Goal: Communication & Community: Answer question/provide support

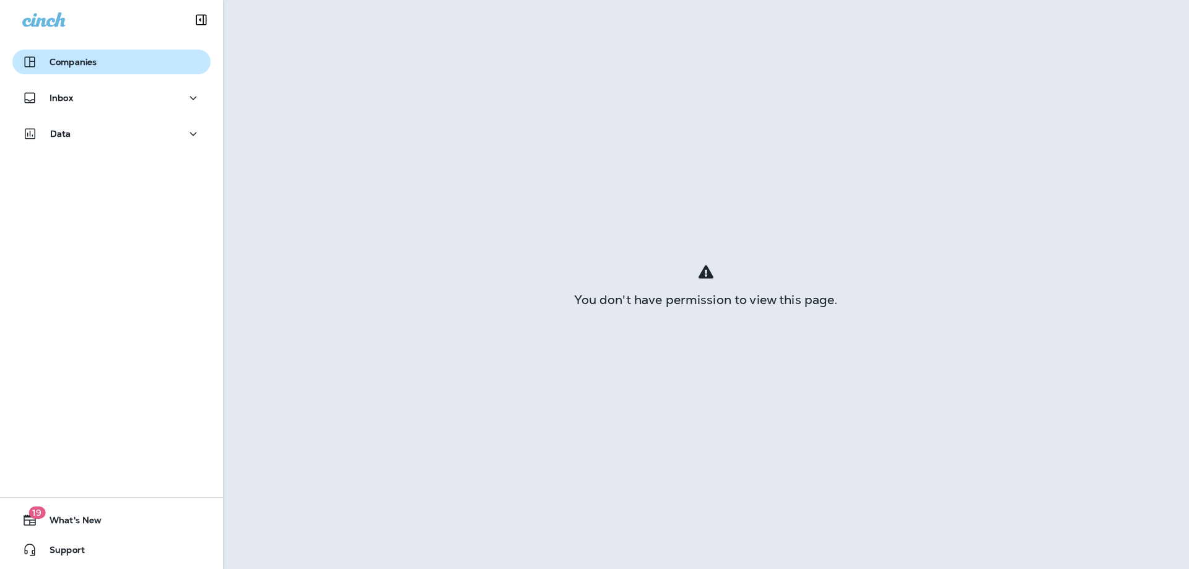
click at [101, 64] on div "Companies" at bounding box center [111, 61] width 178 height 15
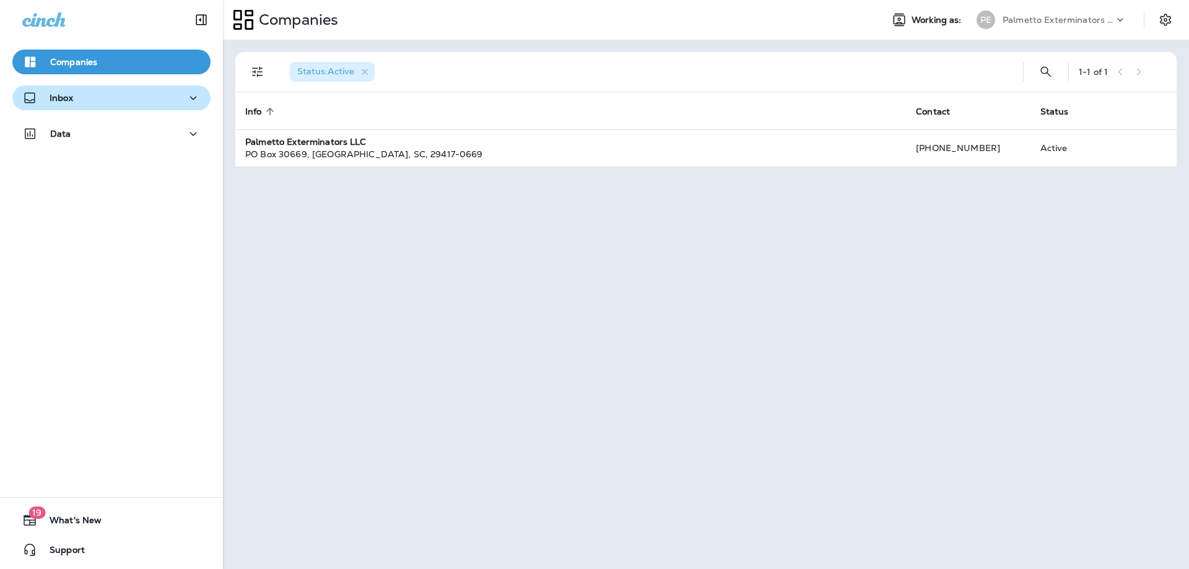
click at [119, 103] on div "Inbox" at bounding box center [111, 97] width 178 height 15
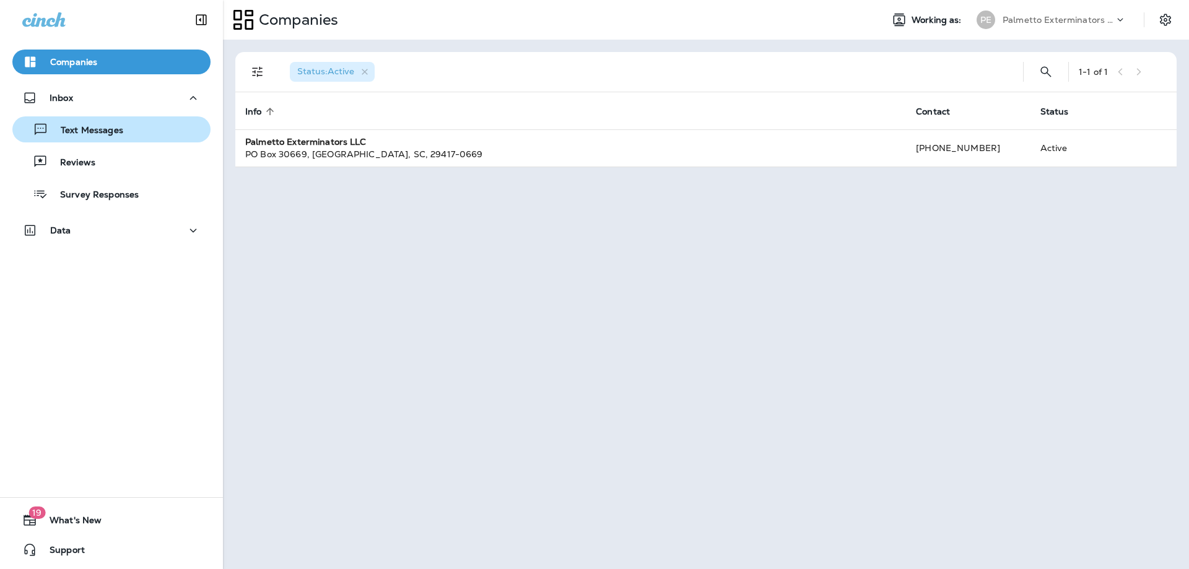
click at [107, 128] on p "Text Messages" at bounding box center [85, 131] width 75 height 12
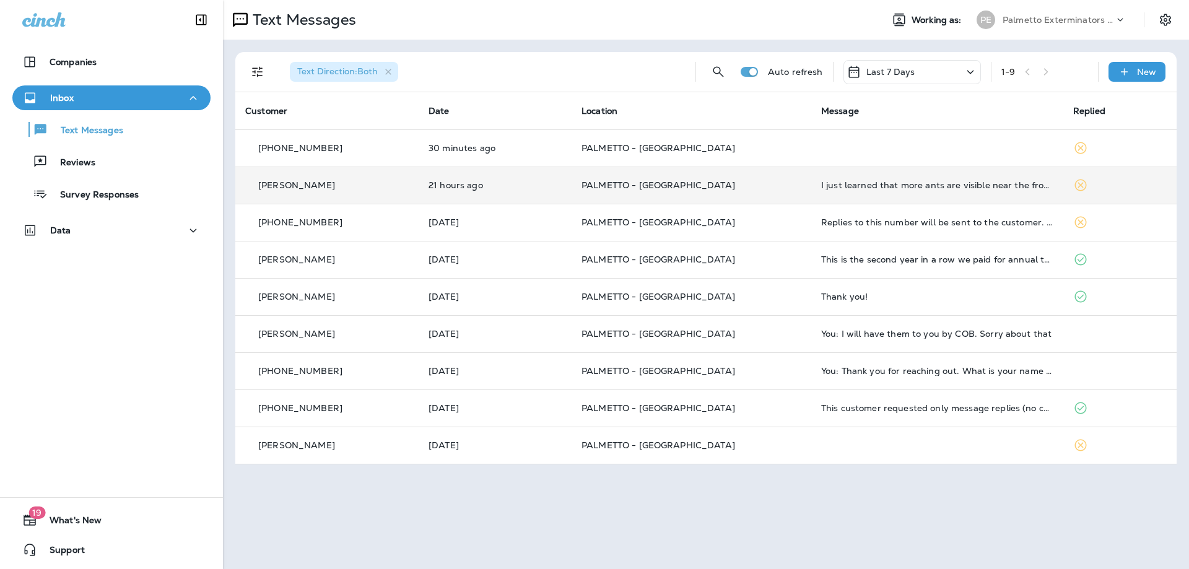
click at [503, 171] on td "21 hours ago" at bounding box center [494, 185] width 153 height 37
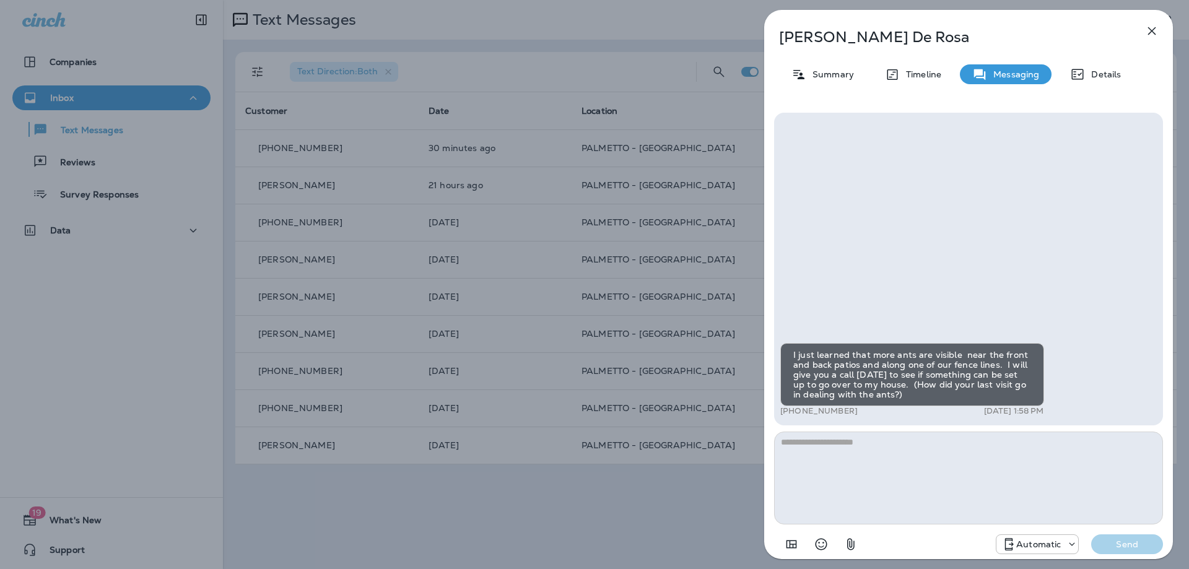
click at [346, 311] on div "[PERSON_NAME] Summary Timeline Messaging Details I just learned that more ants …" at bounding box center [594, 284] width 1189 height 569
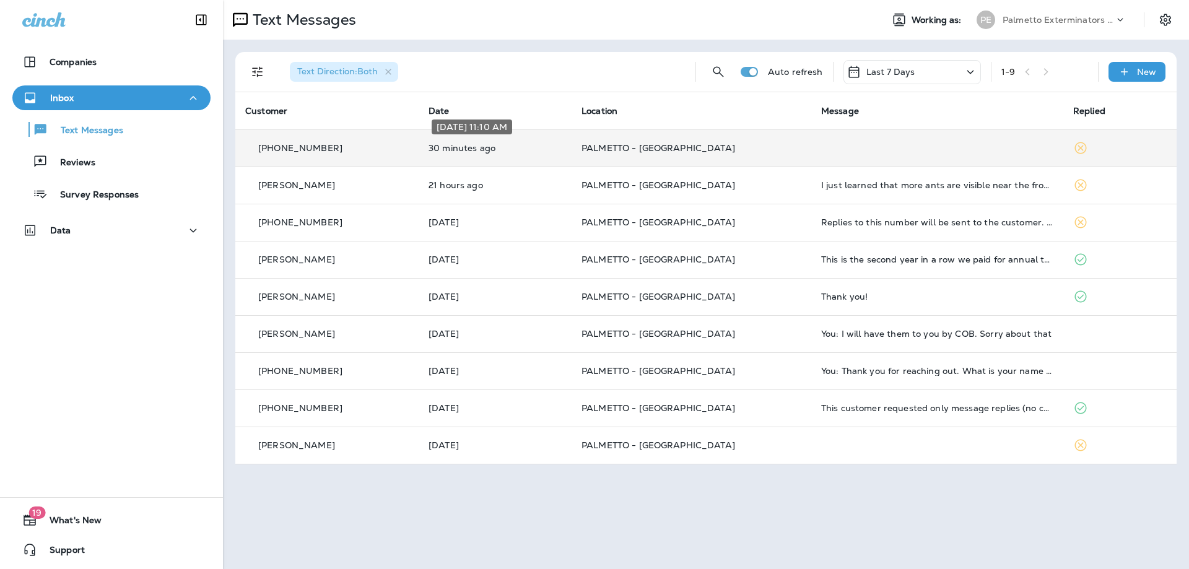
click at [504, 152] on p "30 minutes ago" at bounding box center [494, 148] width 133 height 10
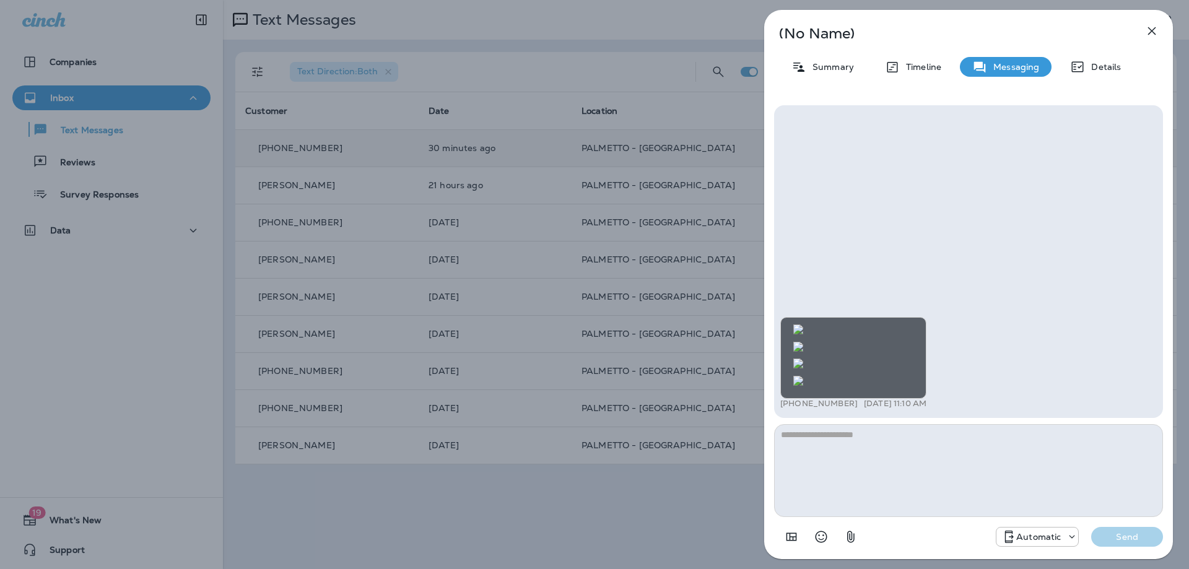
click at [803, 376] on img at bounding box center [798, 381] width 10 height 10
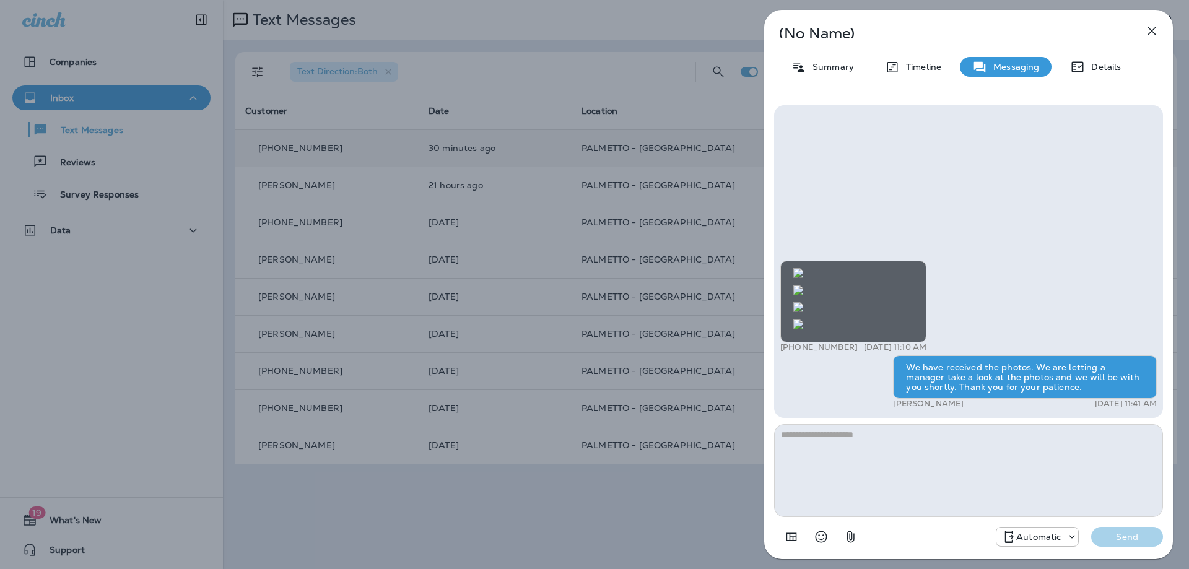
scroll to position [-464, 0]
click at [803, 285] on img at bounding box center [798, 290] width 10 height 10
click at [803, 268] on img at bounding box center [798, 273] width 10 height 10
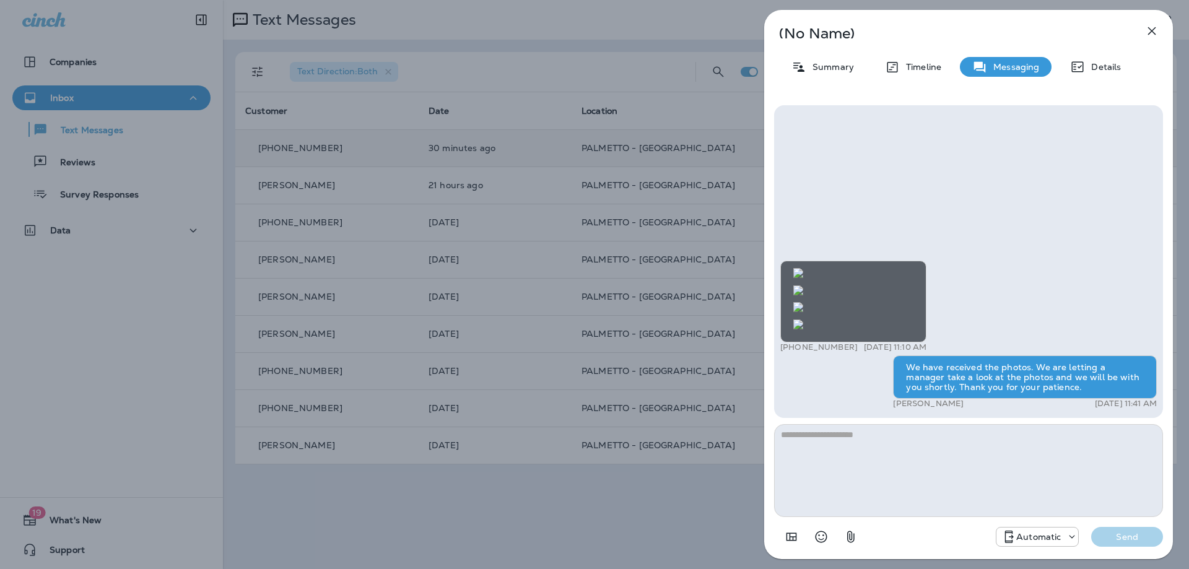
click at [803, 292] on img at bounding box center [798, 290] width 10 height 10
click at [803, 268] on img at bounding box center [798, 273] width 10 height 10
click at [1034, 467] on textarea at bounding box center [968, 470] width 389 height 93
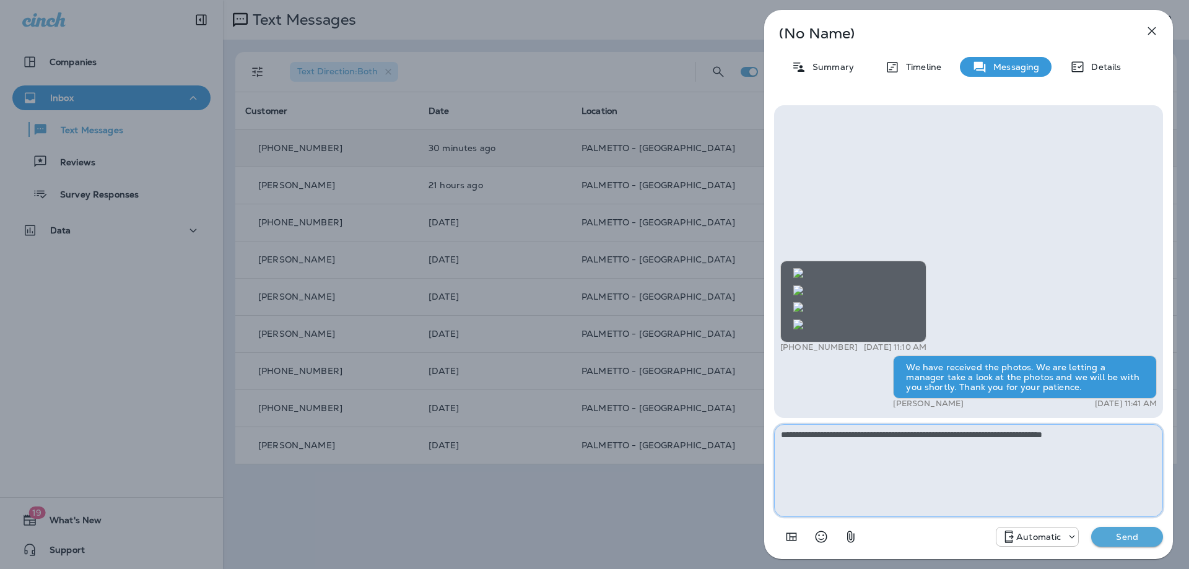
click at [1132, 438] on textarea "**********" at bounding box center [968, 470] width 389 height 93
type textarea "**********"
click at [1140, 542] on button "Send" at bounding box center [1127, 537] width 72 height 20
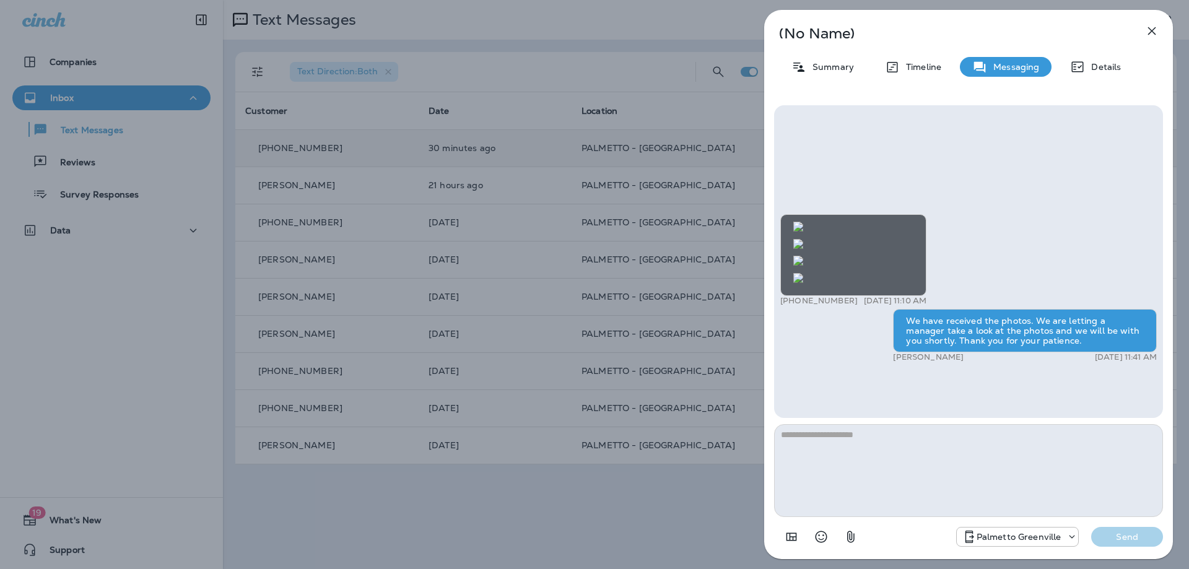
scroll to position [-46, 0]
